Goal: Transaction & Acquisition: Obtain resource

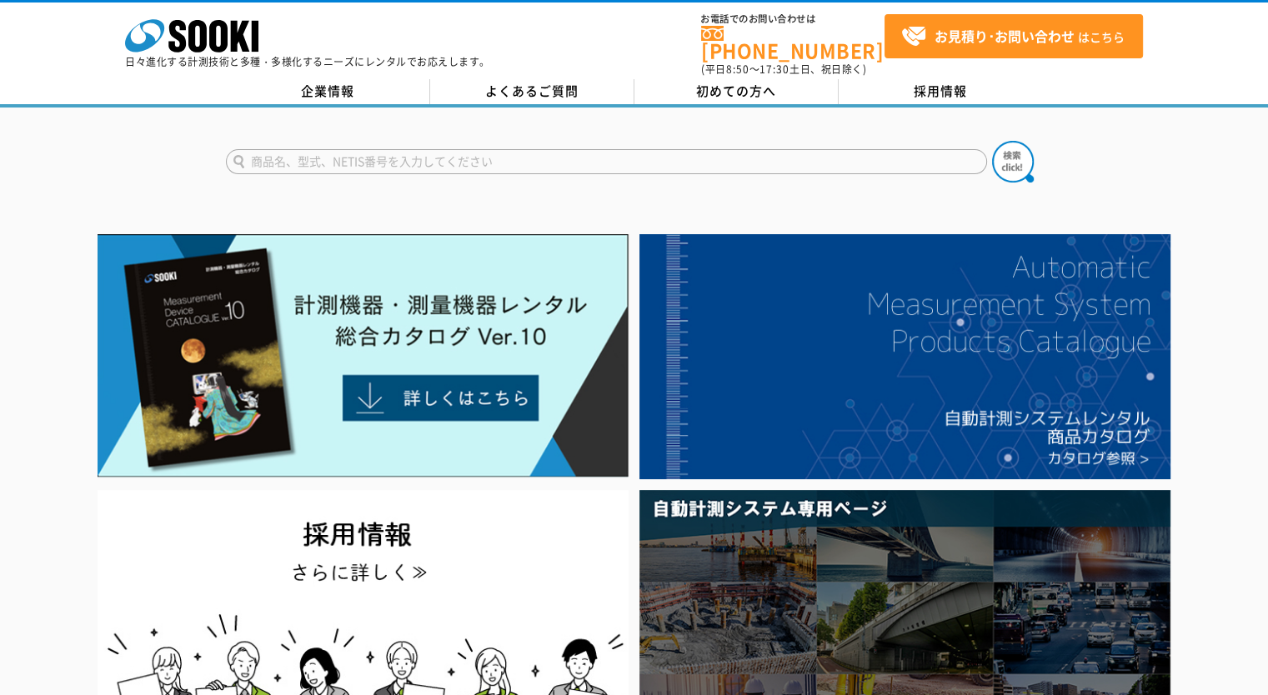
click at [343, 153] on input "text" at bounding box center [606, 161] width 761 height 25
type input "B40"
click at [992, 141] on button at bounding box center [1013, 162] width 42 height 42
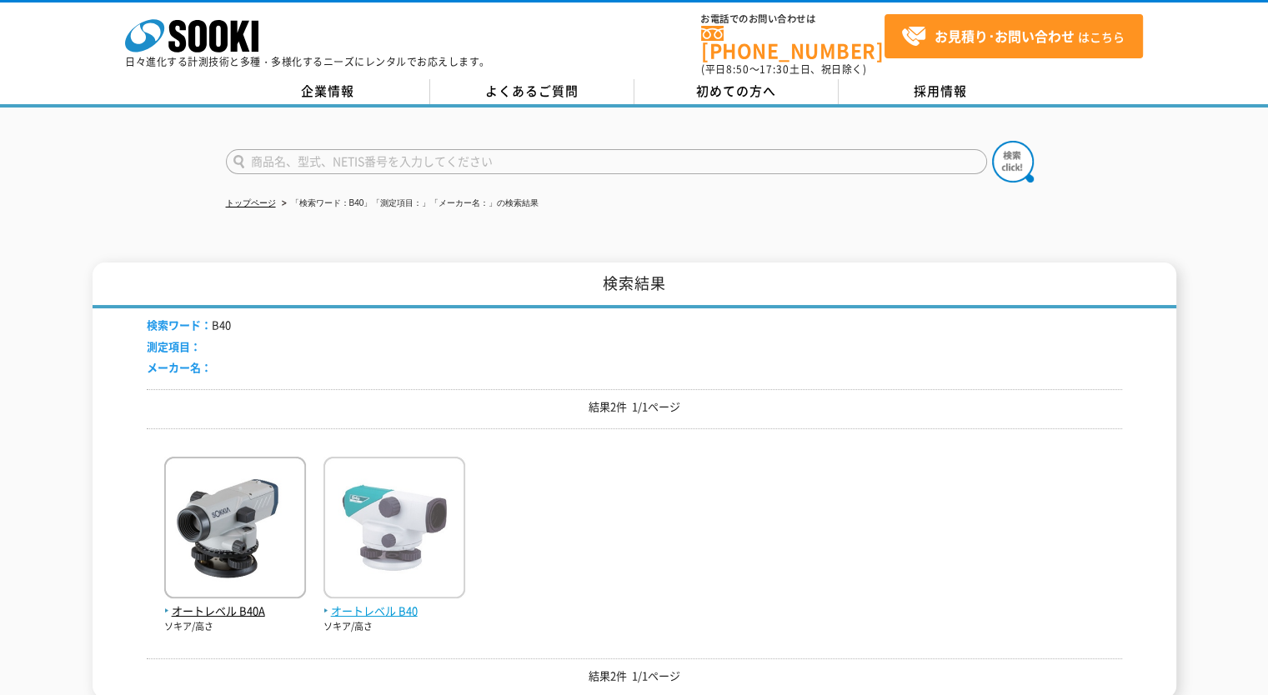
click at [351, 607] on span "オートレベル B40" at bounding box center [394, 612] width 142 height 18
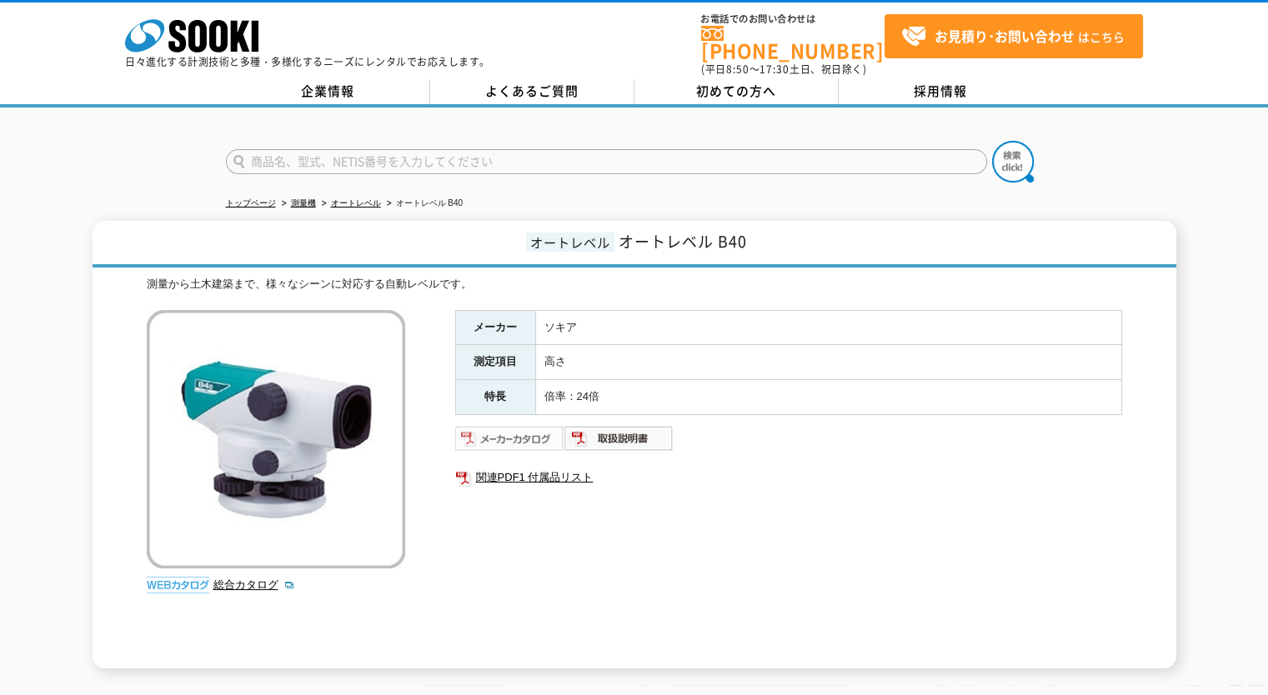
click at [487, 429] on img at bounding box center [509, 438] width 109 height 27
click at [494, 153] on input "text" at bounding box center [606, 161] width 761 height 25
type input "商品名、型式、NETIS番号を入力してください"
